Goal: Information Seeking & Learning: Learn about a topic

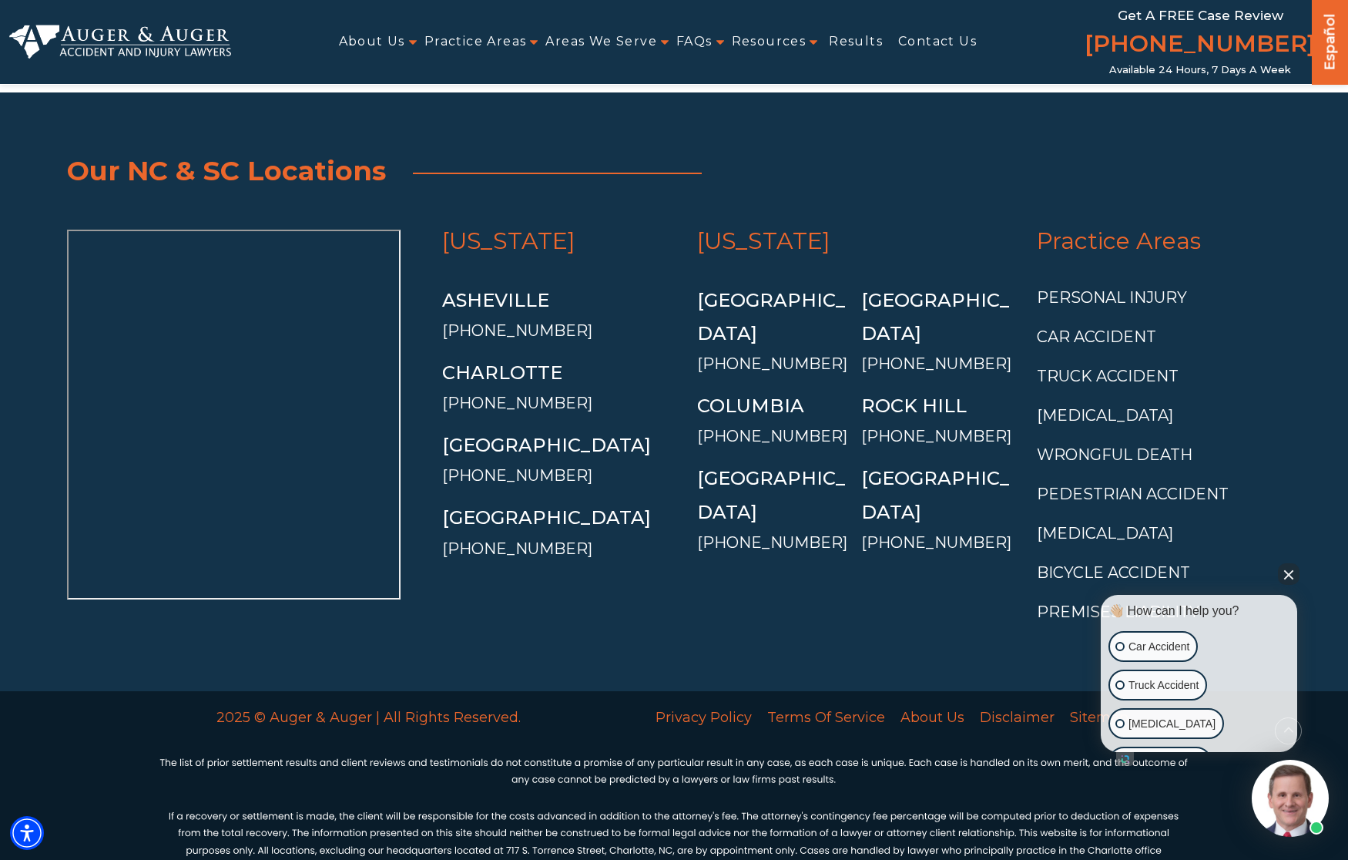
scroll to position [5549, 0]
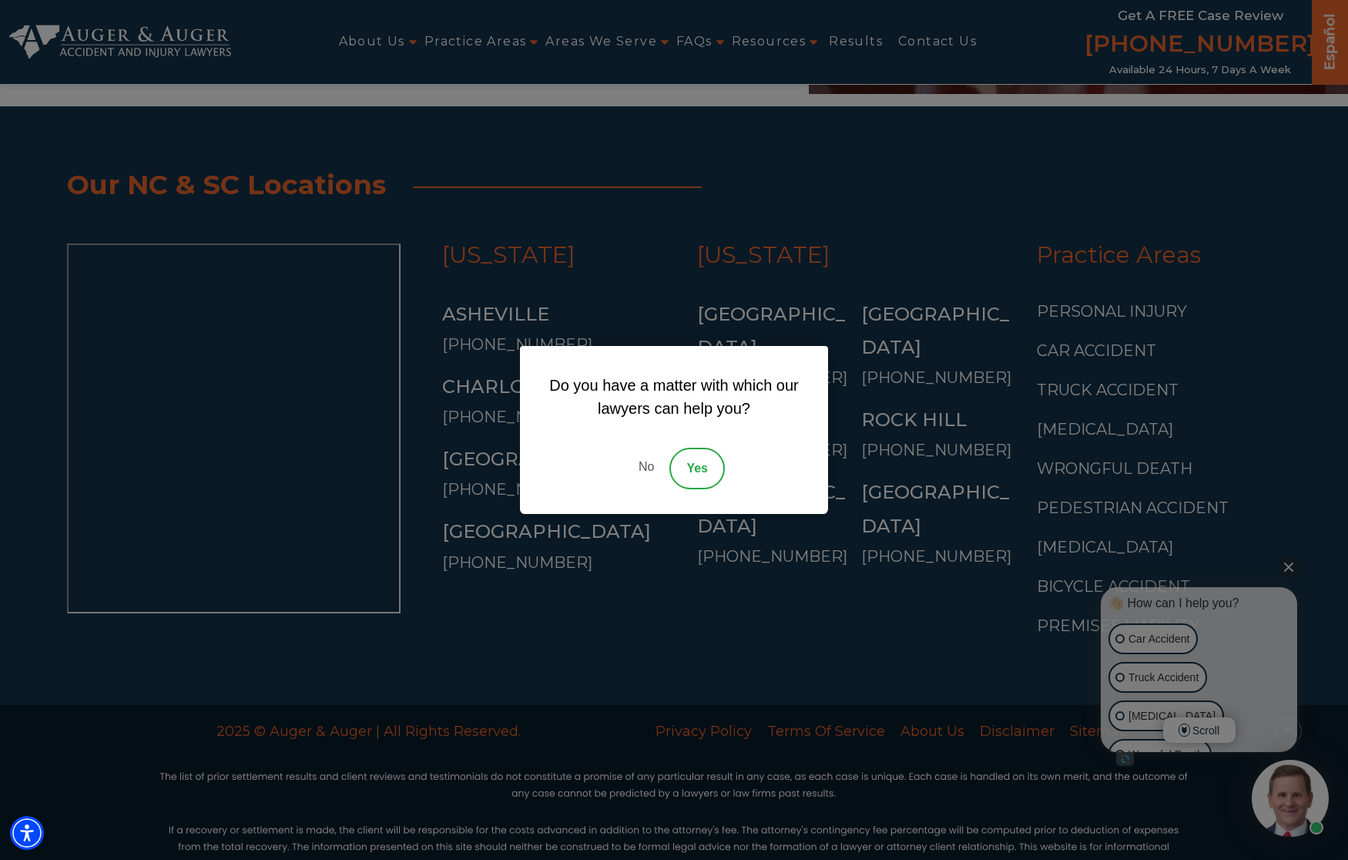
click at [642, 459] on link "No" at bounding box center [646, 468] width 46 height 42
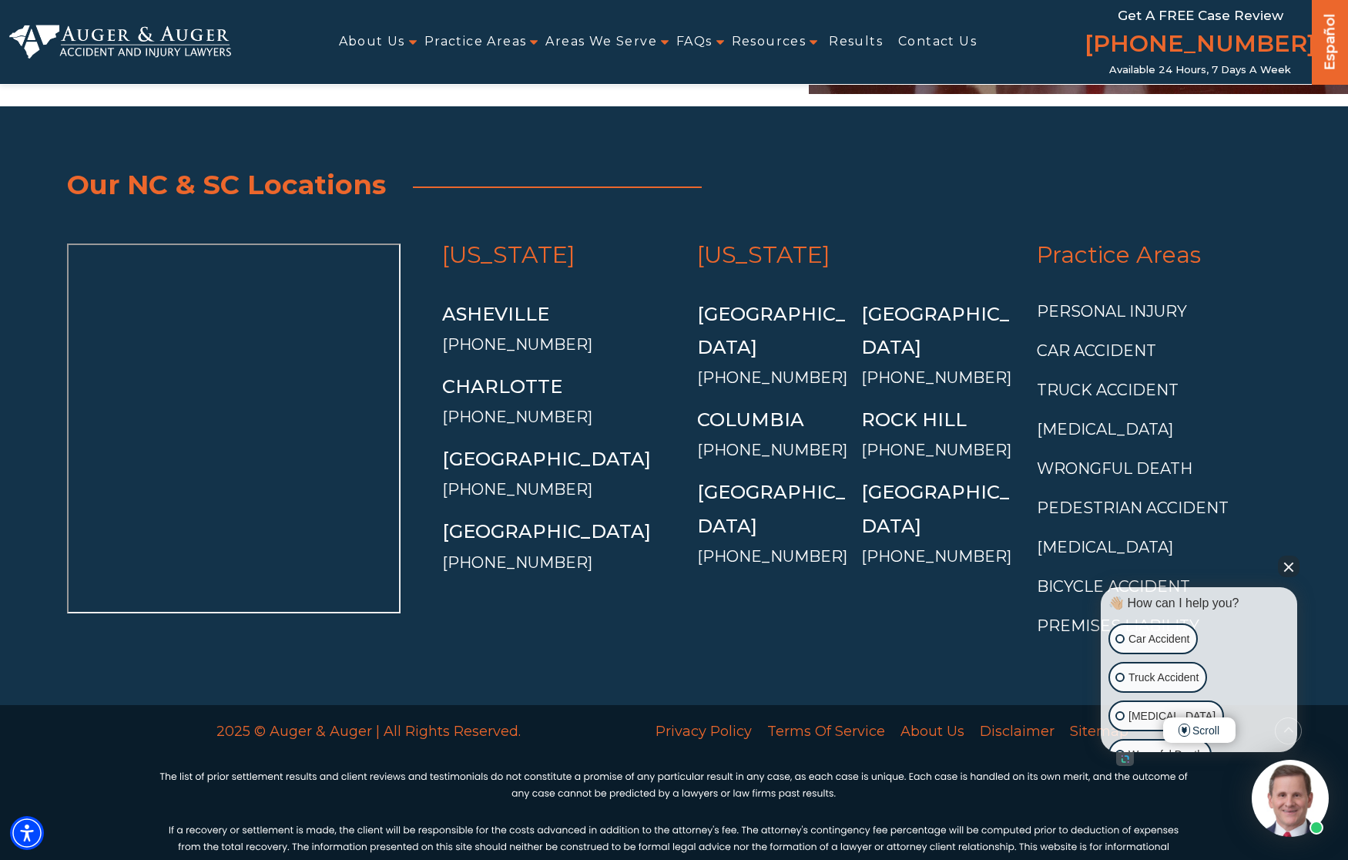
click at [1281, 568] on button "Close Intaker Chat Widget" at bounding box center [1289, 566] width 22 height 22
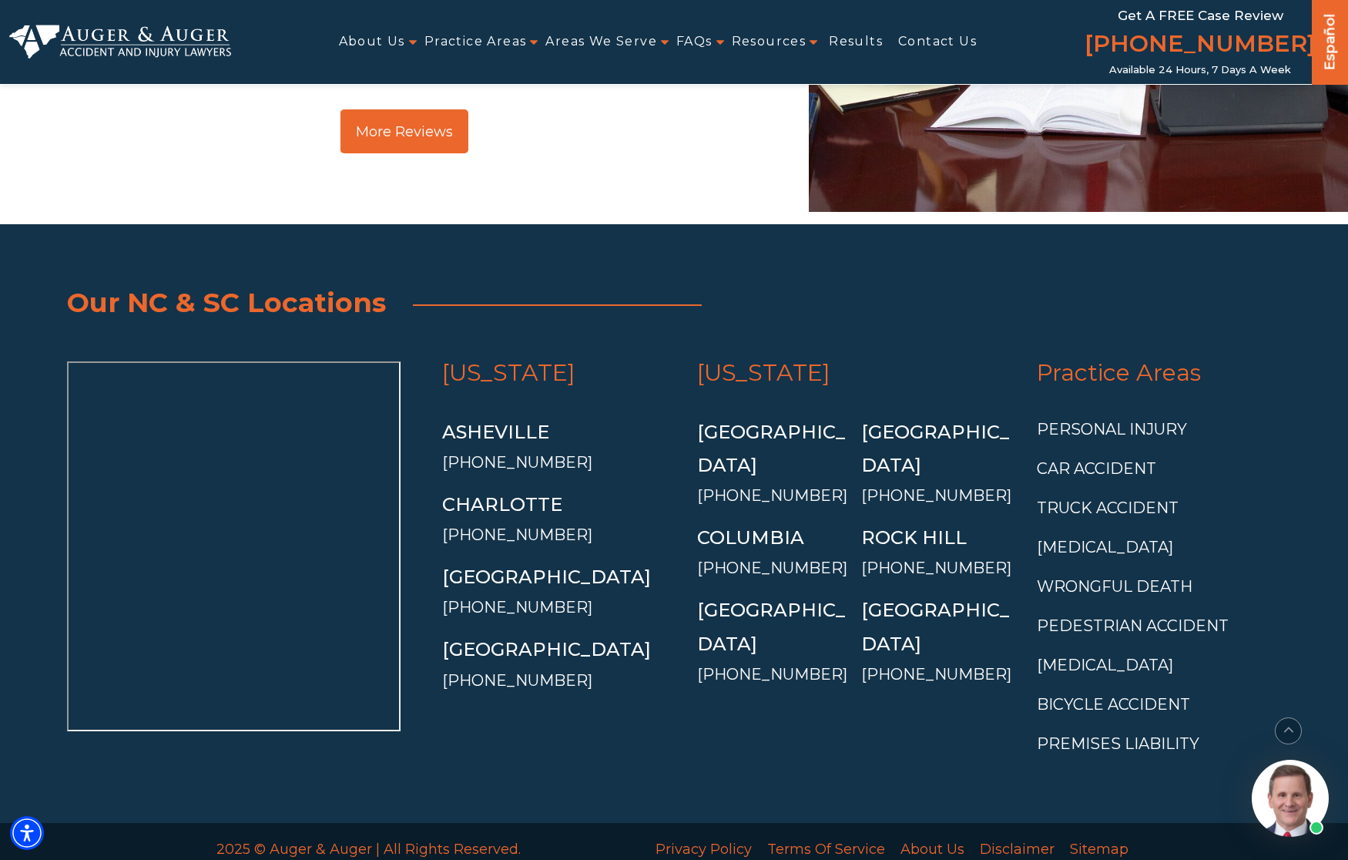
scroll to position [5429, 0]
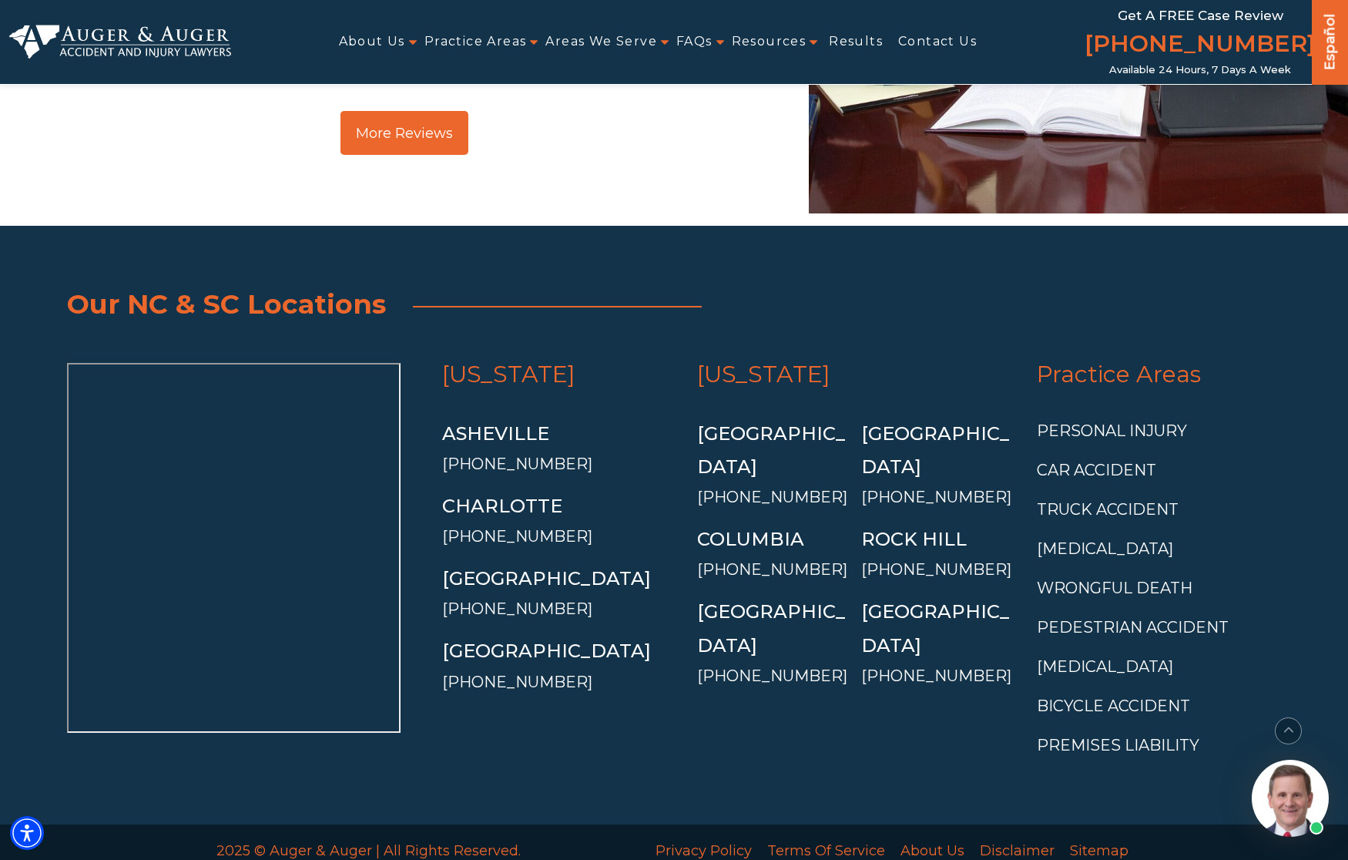
click at [546, 280] on span "Our NC & SC Locations" at bounding box center [674, 304] width 1214 height 49
